Goal: Information Seeking & Learning: Learn about a topic

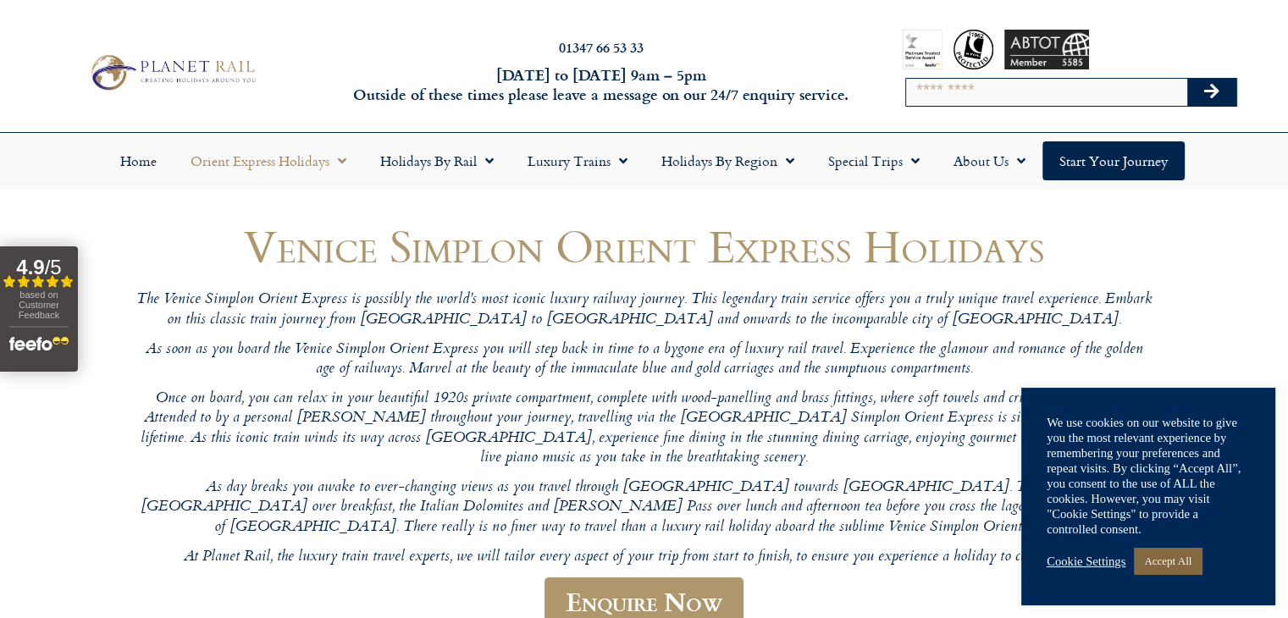
click at [1175, 556] on link "Accept All" at bounding box center [1168, 561] width 68 height 26
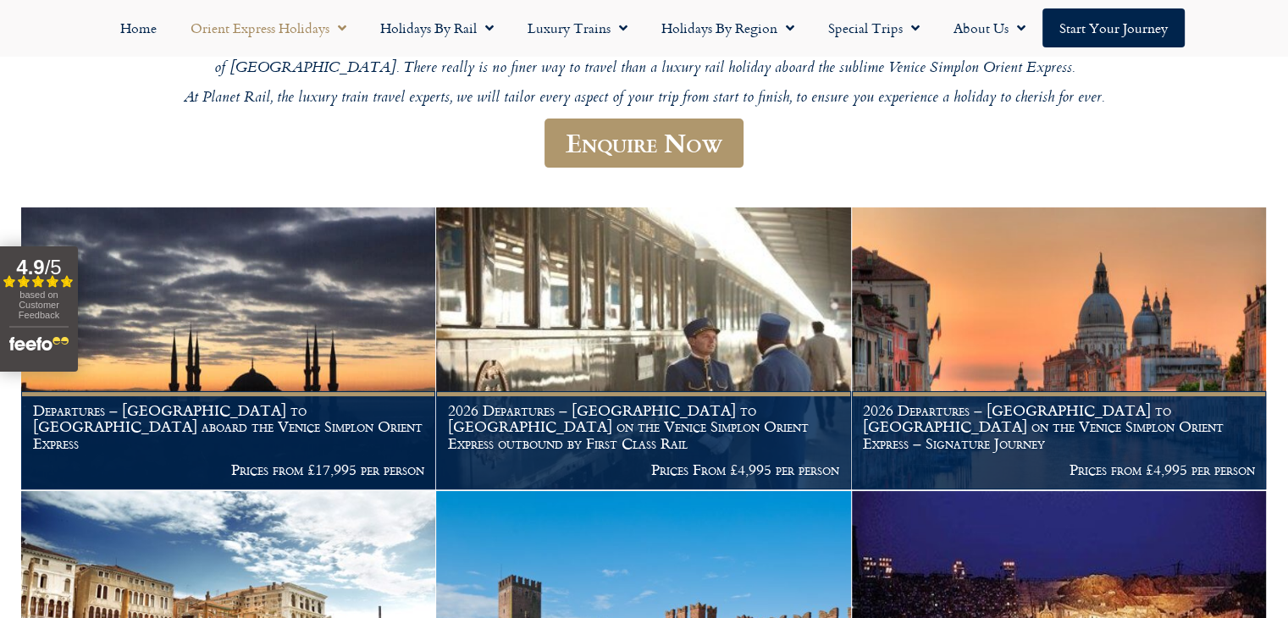
scroll to position [471, 0]
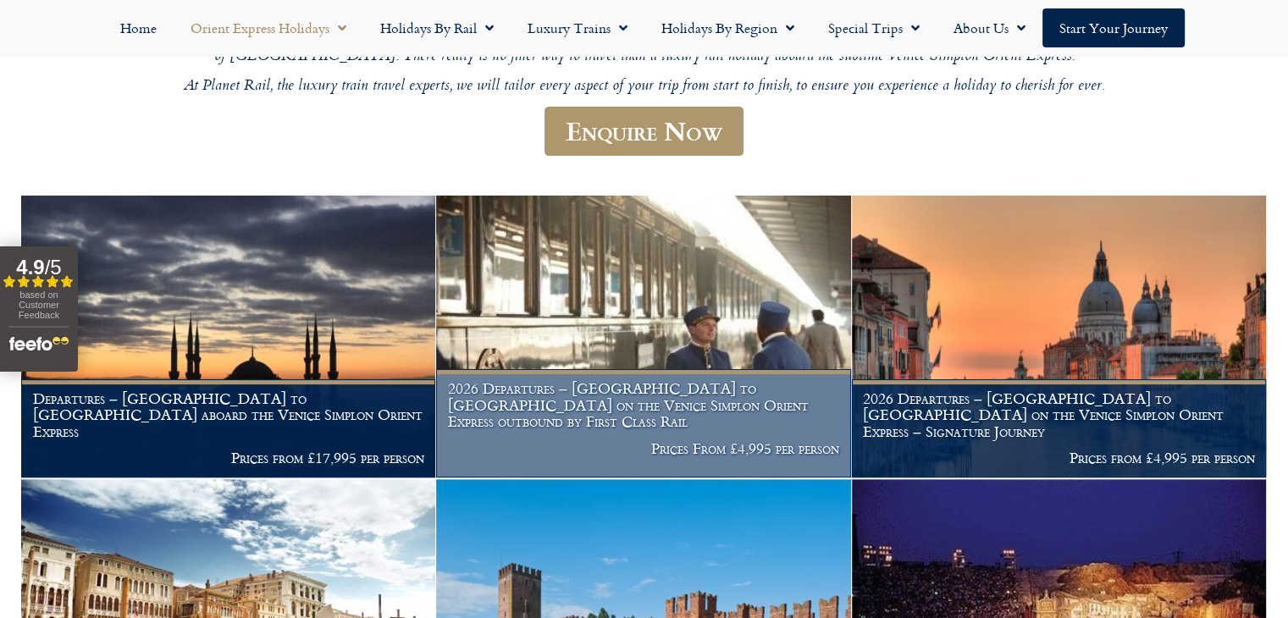
click at [648, 312] on img at bounding box center [643, 337] width 414 height 282
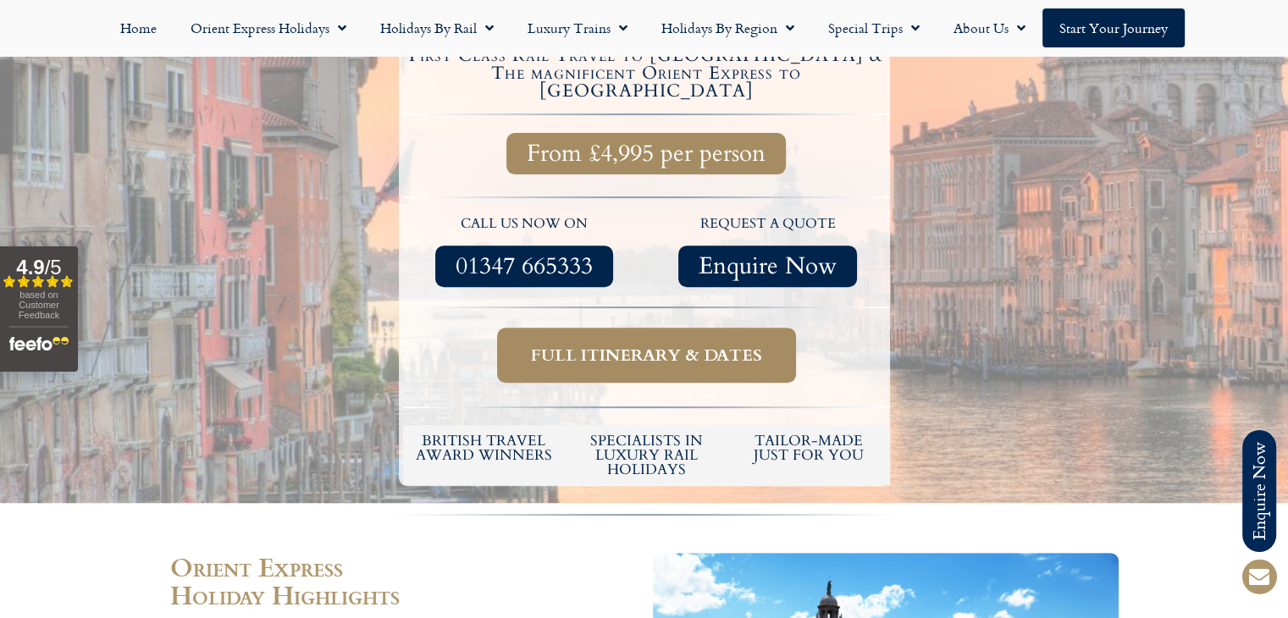
scroll to position [617, 0]
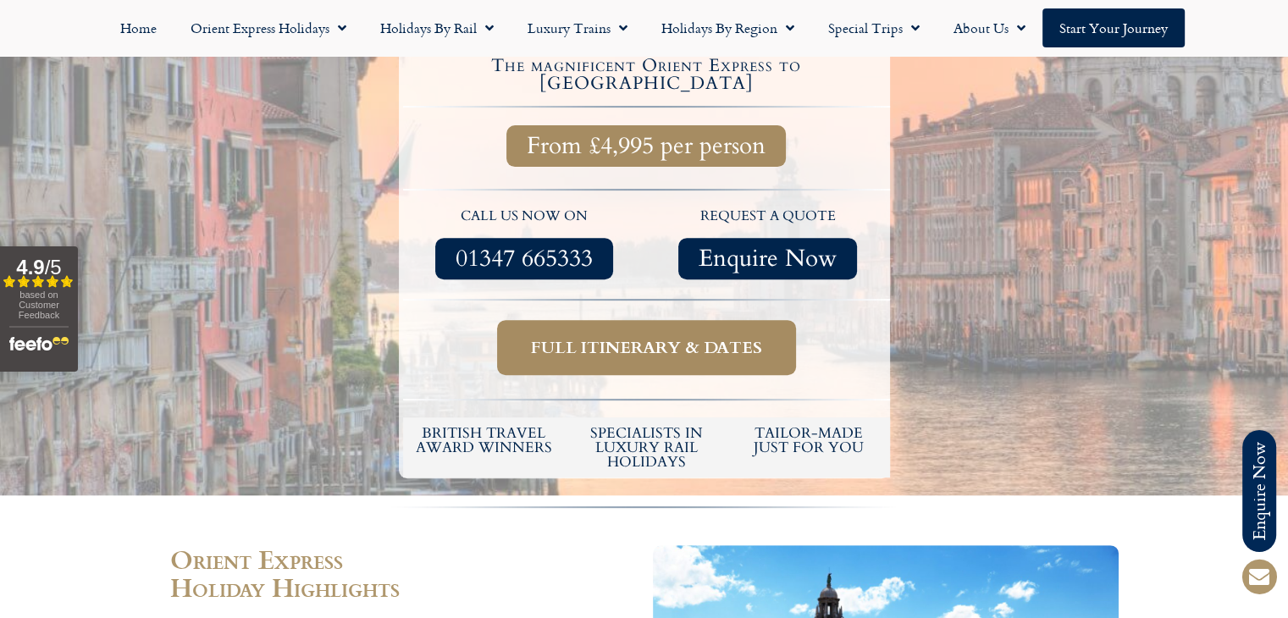
click at [633, 337] on span "Full itinerary & dates" at bounding box center [646, 347] width 231 height 21
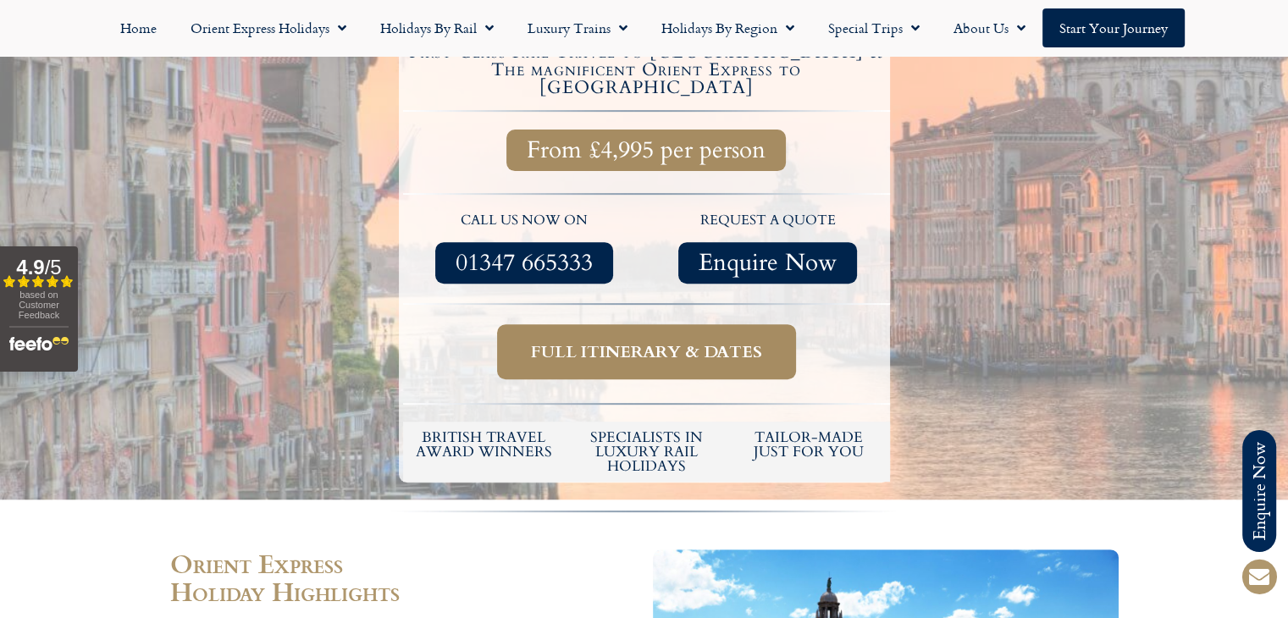
scroll to position [617, 0]
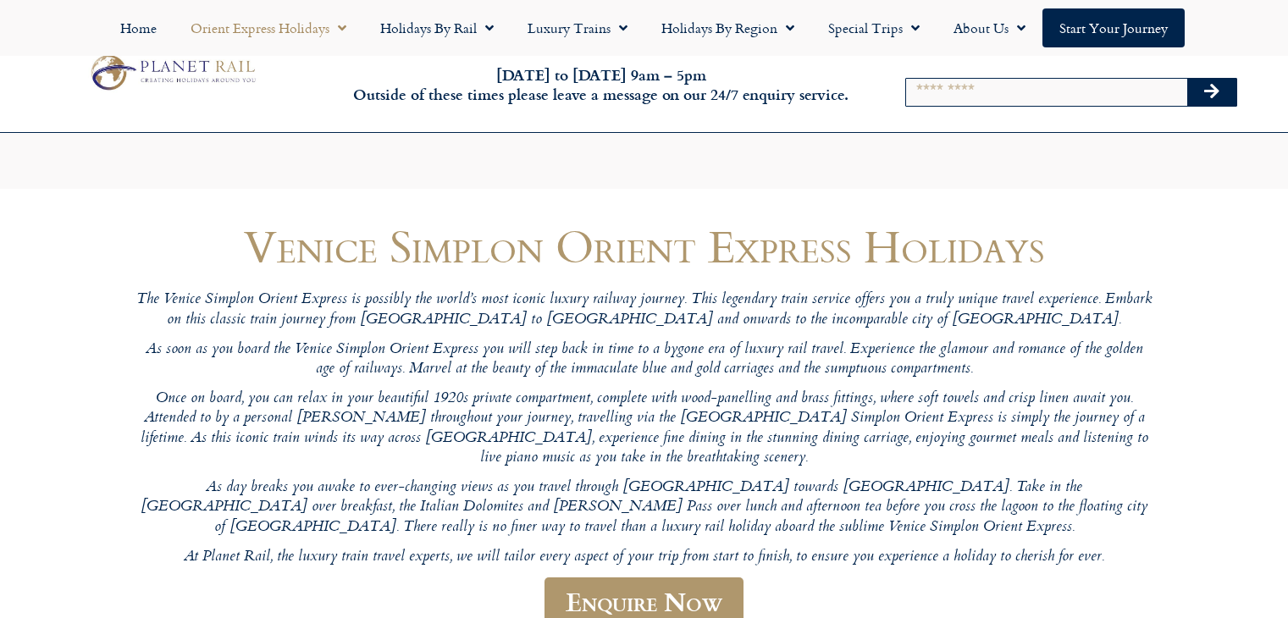
scroll to position [510, 0]
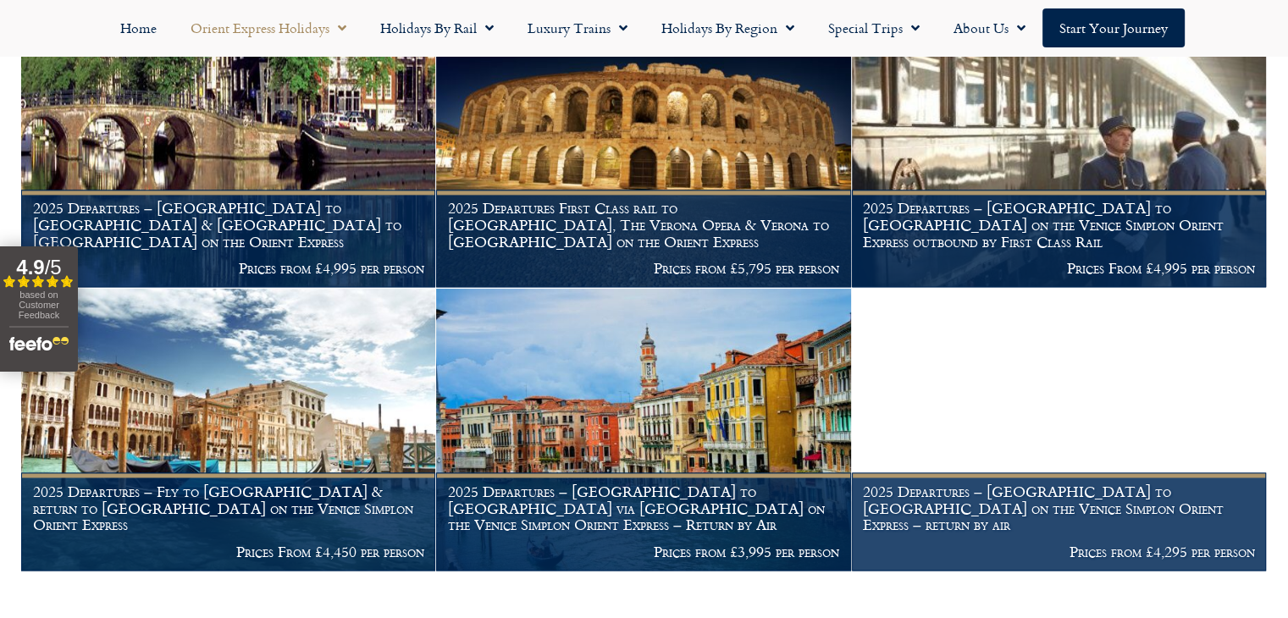
scroll to position [2357, 0]
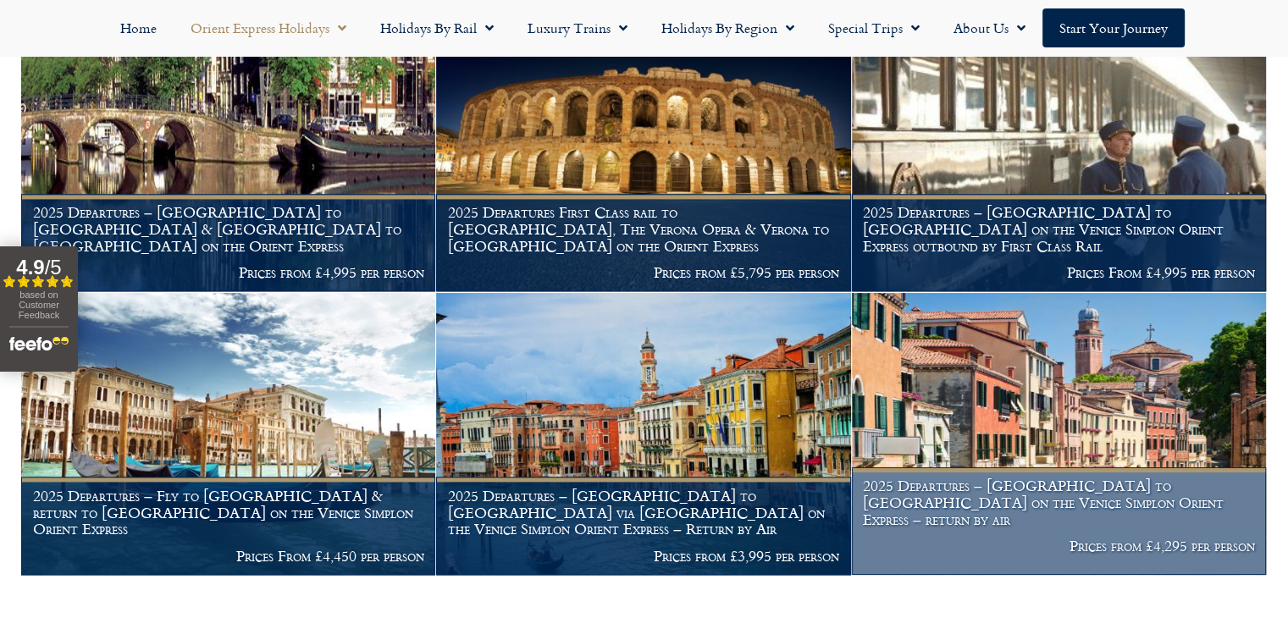
click at [1038, 377] on img at bounding box center [1059, 434] width 414 height 282
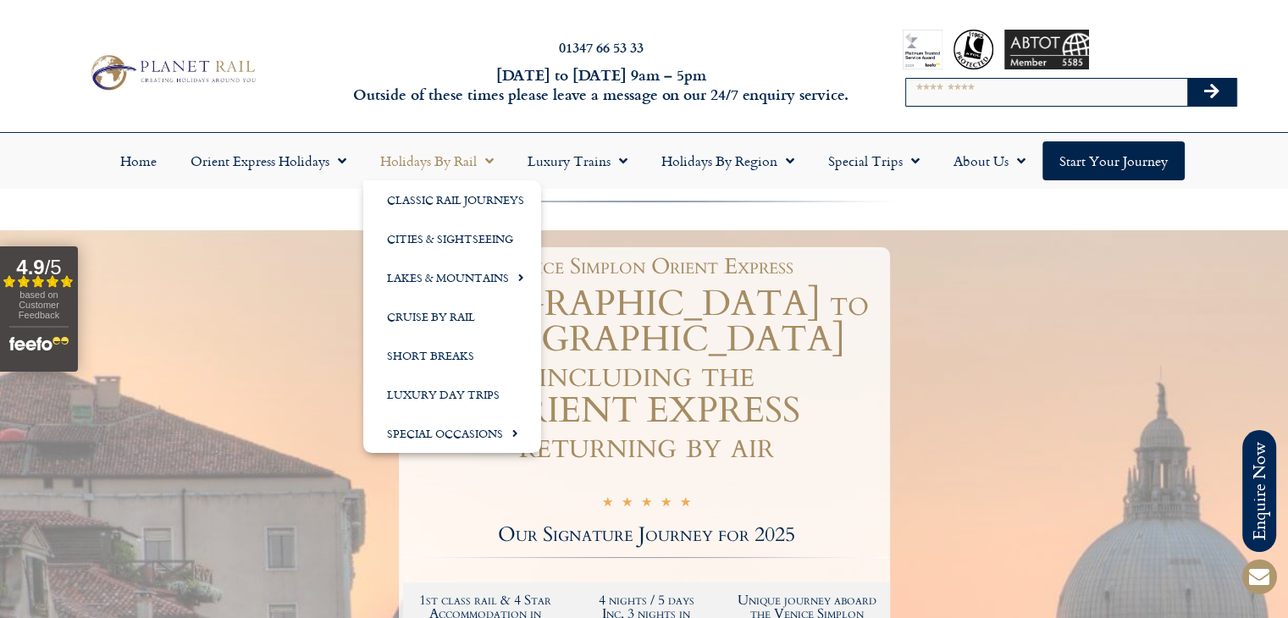
click at [399, 160] on link "Holidays by Rail" at bounding box center [436, 160] width 147 height 39
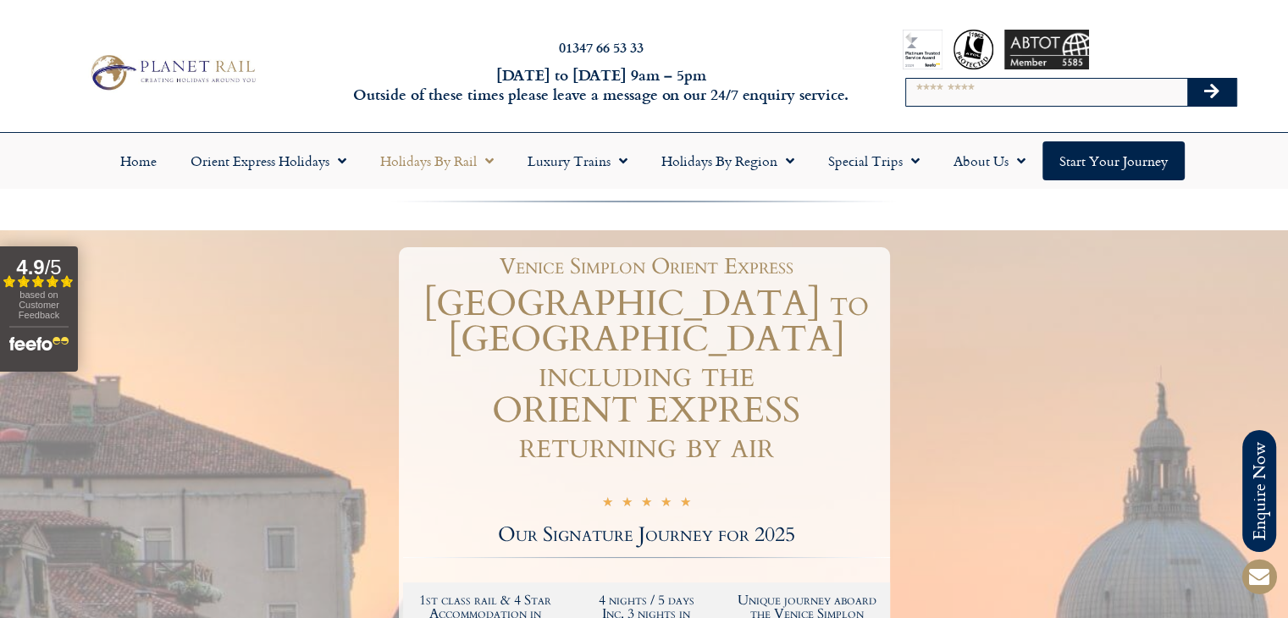
click at [399, 160] on link "Holidays by Rail" at bounding box center [436, 160] width 147 height 39
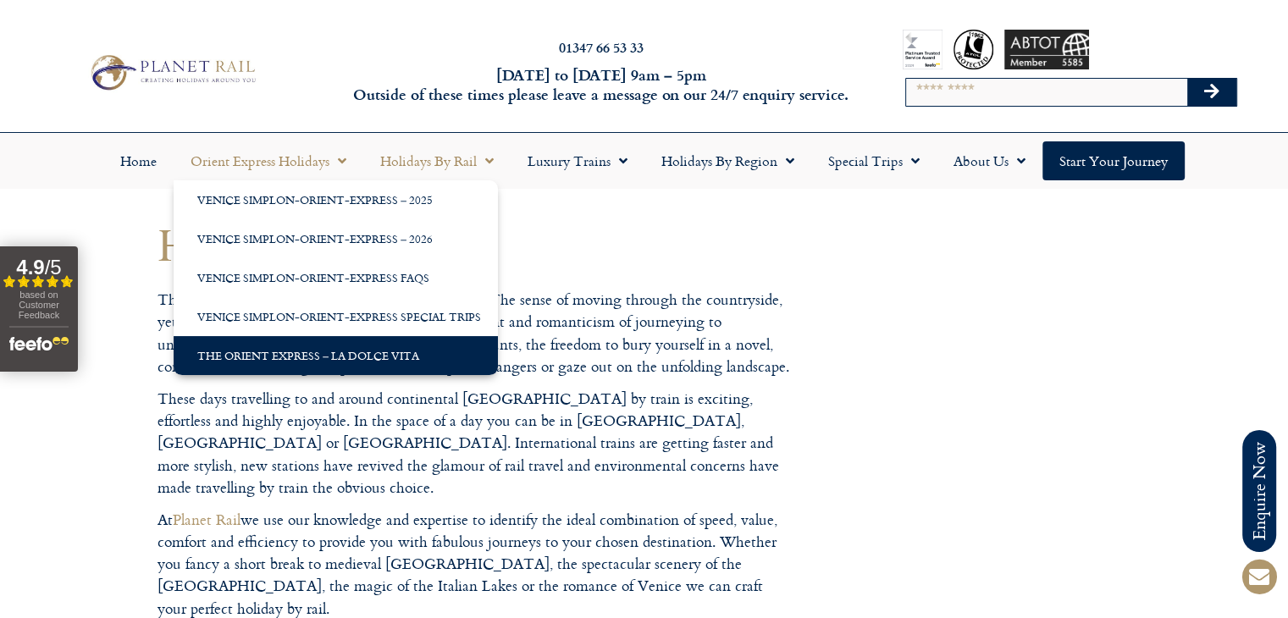
click at [265, 353] on link "The Orient Express – La Dolce Vita" at bounding box center [336, 355] width 324 height 39
